Goal: Information Seeking & Learning: Learn about a topic

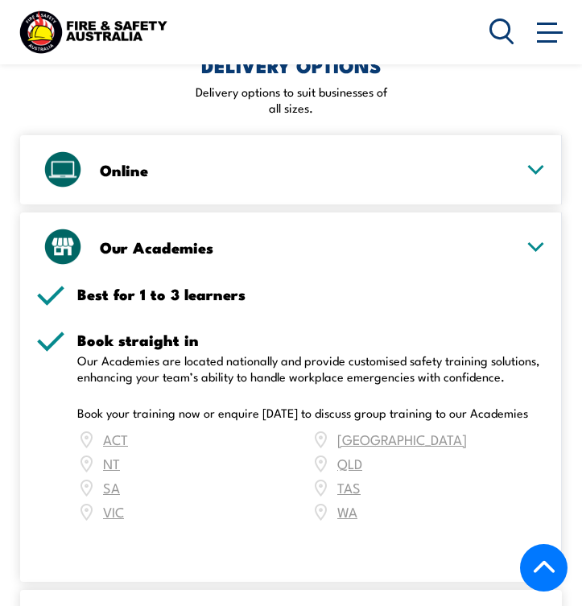
scroll to position [2723, 0]
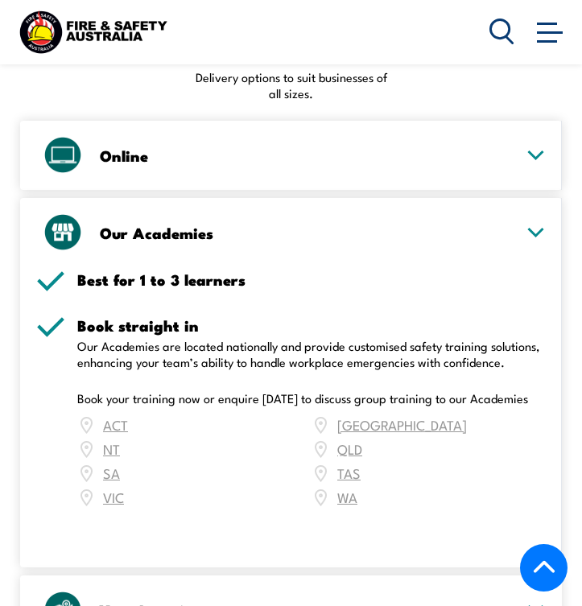
click at [109, 415] on div "ACT NSW NT QLD SA TAS VIC WA" at bounding box center [311, 461] width 468 height 97
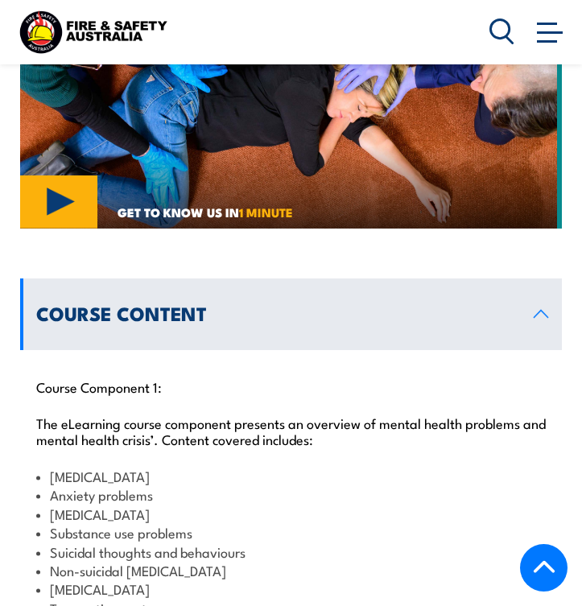
scroll to position [1660, 0]
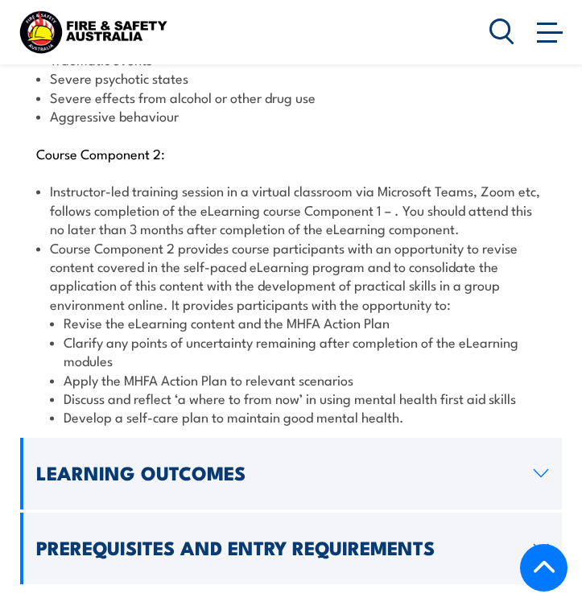
scroll to position [2212, 0]
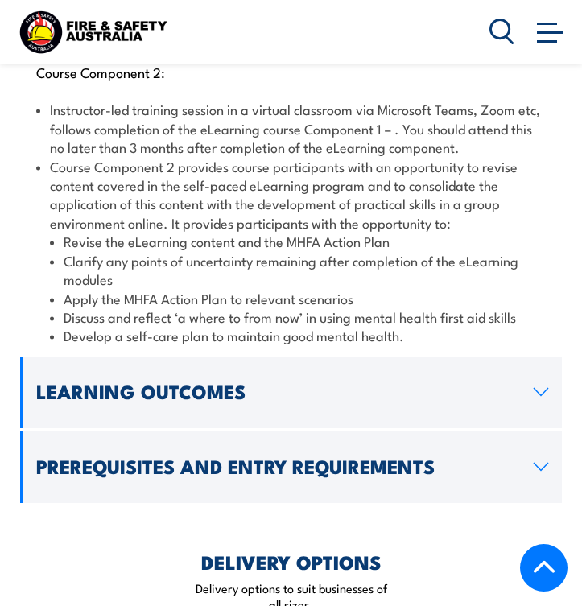
click at [258, 396] on link "Learning Outcomes" at bounding box center [291, 393] width 542 height 72
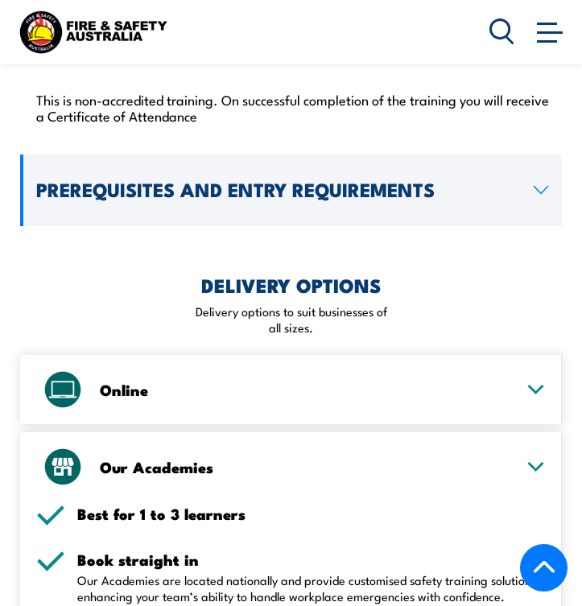
scroll to position [1963, 0]
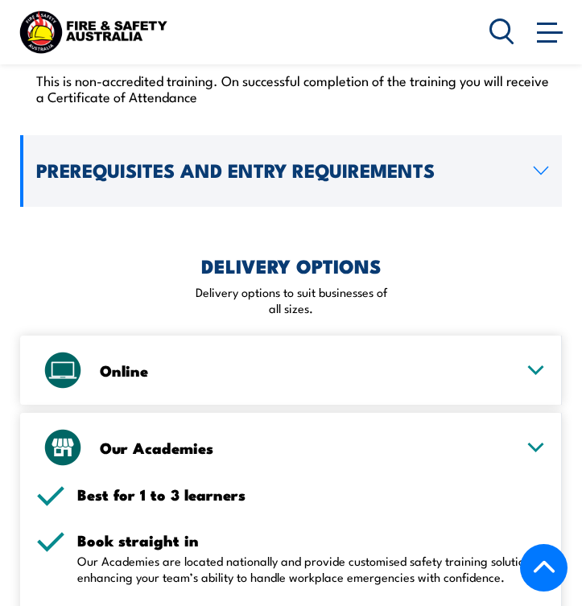
click at [282, 368] on h3 "Online" at bounding box center [307, 370] width 414 height 14
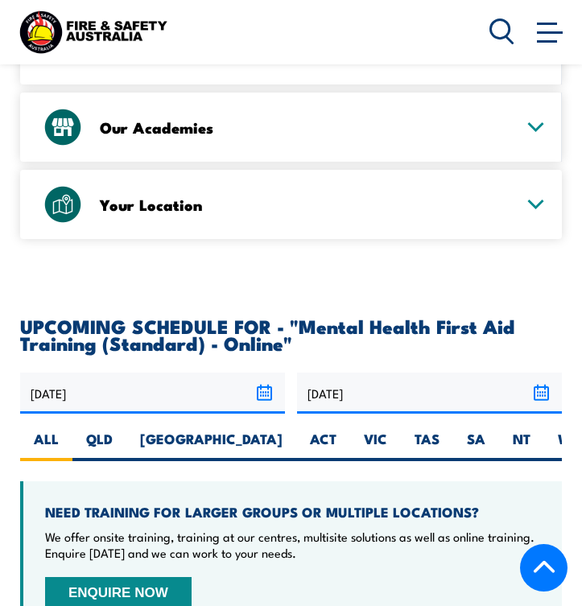
scroll to position [2523, 0]
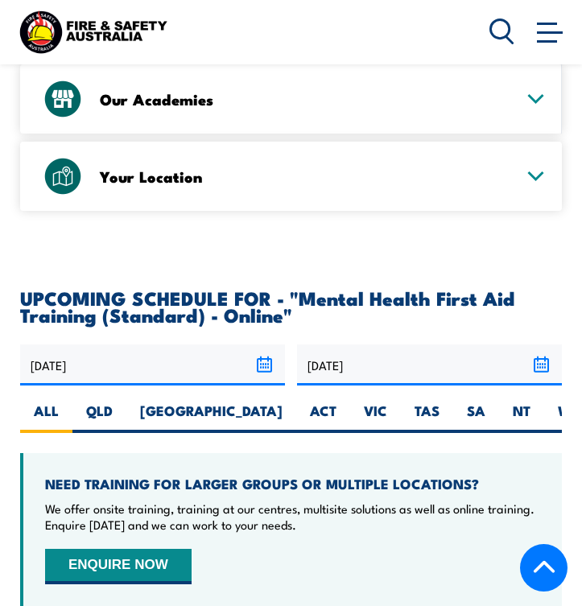
click at [203, 102] on h3 "Our Academies" at bounding box center [307, 99] width 414 height 14
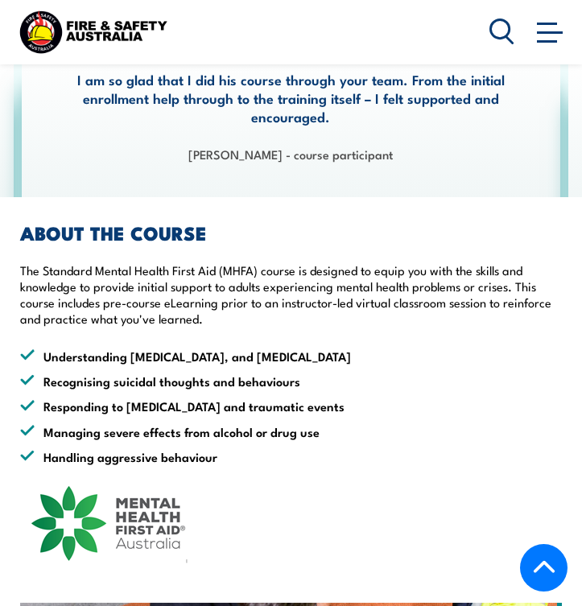
scroll to position [1051, 0]
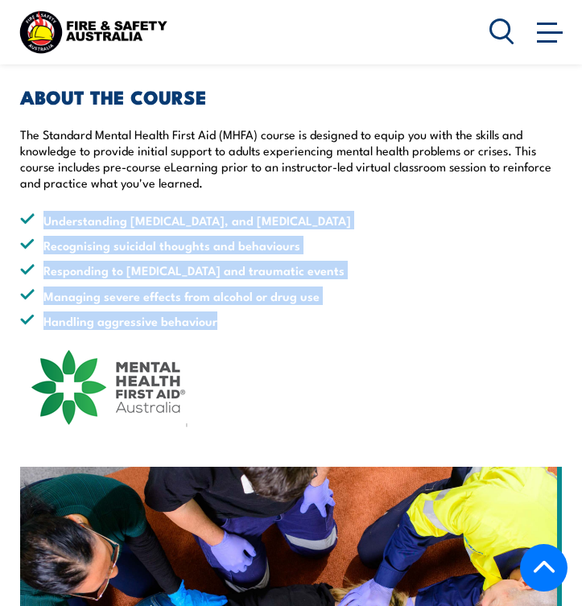
drag, startPoint x: 47, startPoint y: 216, endPoint x: 229, endPoint y: 323, distance: 209.9
click at [230, 324] on ul "Understanding depression, anxiety, and psychosis Recognising suicidal thoughts …" at bounding box center [291, 271] width 542 height 120
copy ul "Understanding depression, anxiety, and psychosis Recognising suicidal thoughts …"
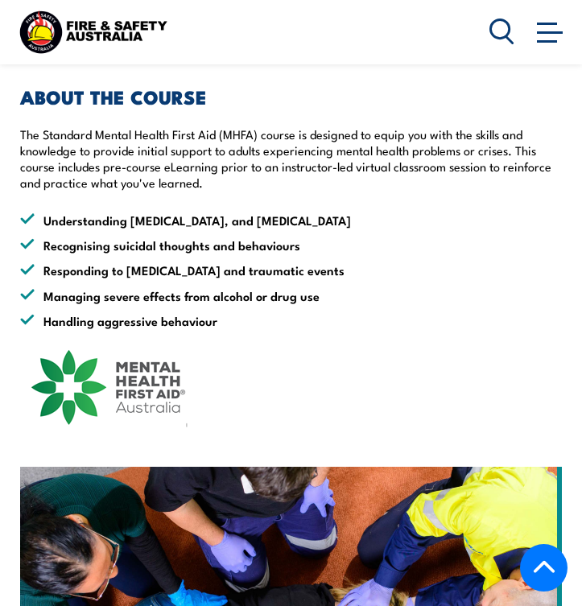
click at [501, 187] on p "The Standard Mental Health First Aid (MHFA) course is designed to equip you wit…" at bounding box center [291, 158] width 542 height 64
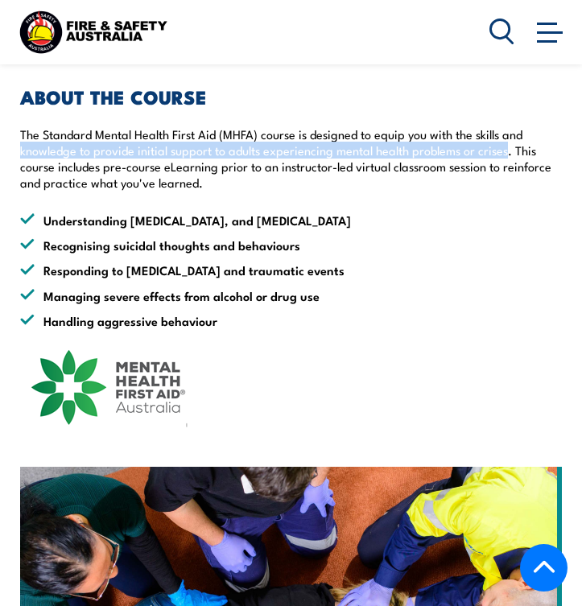
drag, startPoint x: 503, startPoint y: 150, endPoint x: 17, endPoint y: 155, distance: 486.1
click at [17, 155] on section "ABOUT THE COURSE The Standard Mental Health First Aid (MHFA) course is designed…" at bounding box center [291, 410] width 582 height 698
copy p "knowledge to provide initial support to adults experiencing mental health probl…"
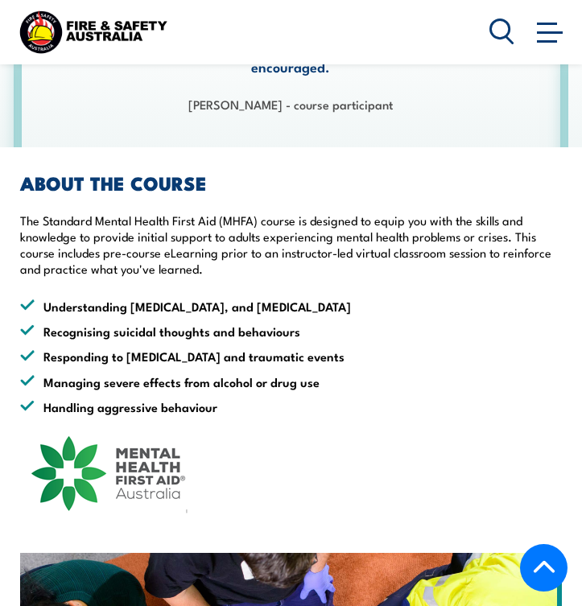
click at [446, 354] on li "Responding to [MEDICAL_DATA] and traumatic events" at bounding box center [291, 356] width 542 height 19
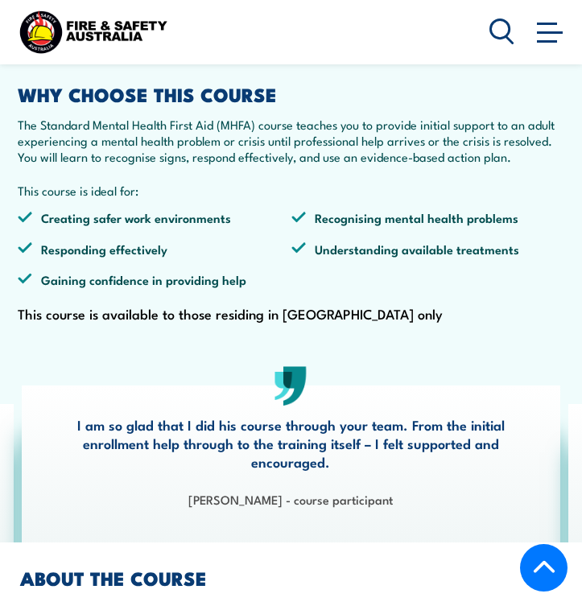
scroll to position [641, 0]
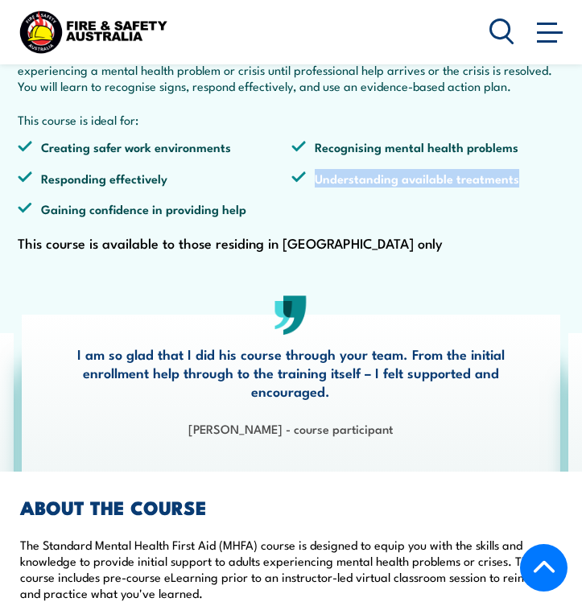
drag, startPoint x: 315, startPoint y: 175, endPoint x: 519, endPoint y: 182, distance: 204.6
click at [519, 182] on li "Understanding available treatments" at bounding box center [428, 178] width 274 height 19
copy li "Understanding available treatments"
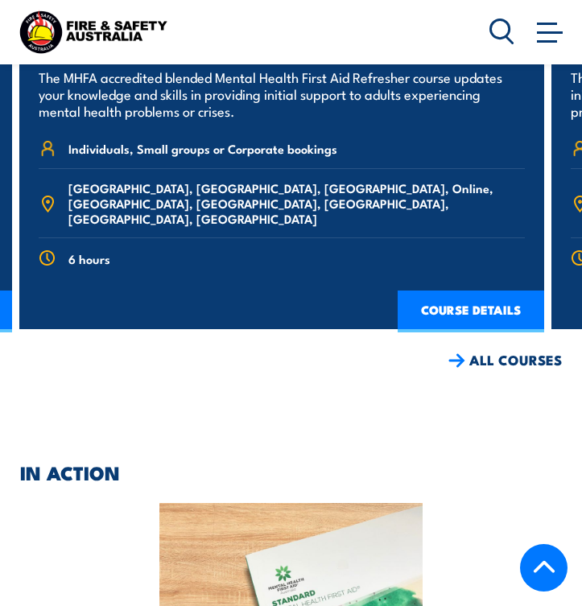
scroll to position [3610, 0]
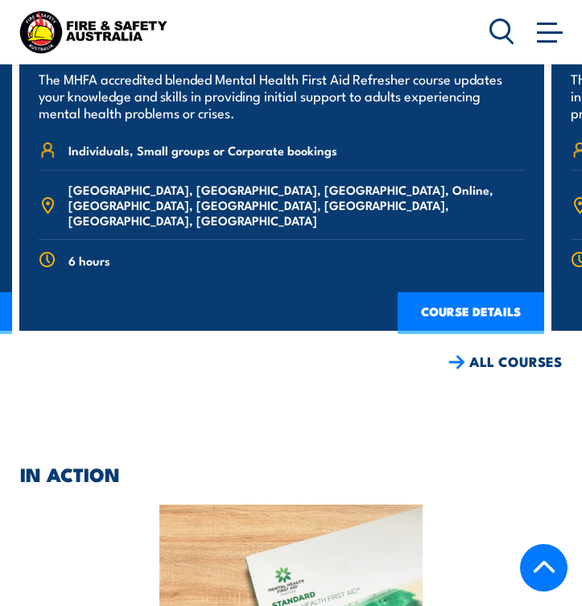
click at [447, 292] on link "COURSE DETAILS" at bounding box center [471, 313] width 146 height 42
